Goal: Submit feedback/report problem

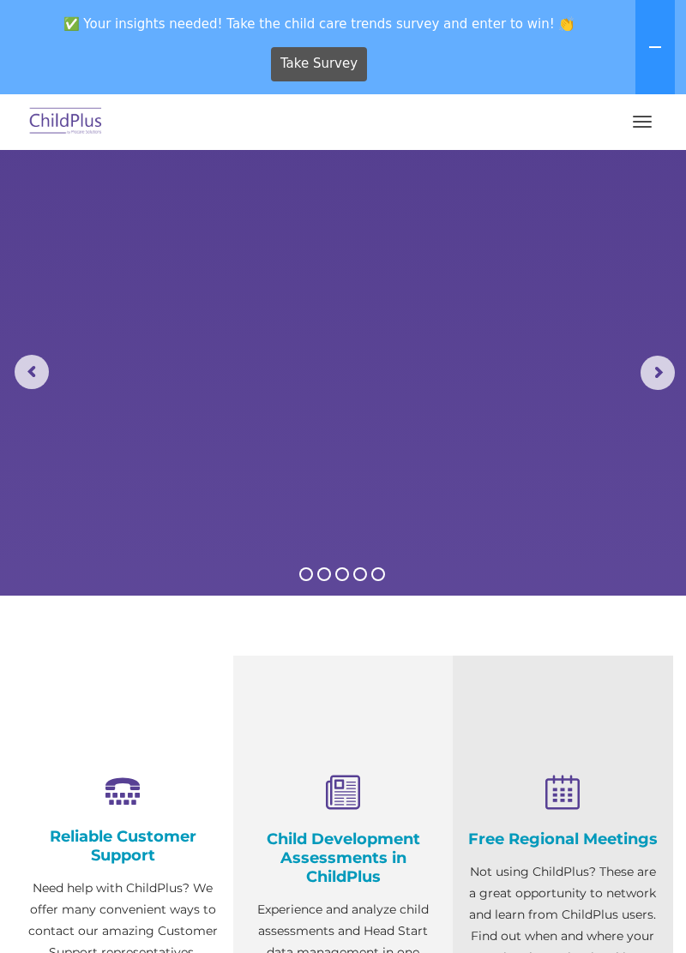
select select "MEDIUM"
click at [658, 387] on rs-arrow at bounding box center [657, 373] width 34 height 34
click at [29, 370] on rs-arrow at bounding box center [32, 372] width 34 height 34
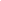
click at [0, 0] on html at bounding box center [0, 0] width 0 height 0
